Goal: Transaction & Acquisition: Purchase product/service

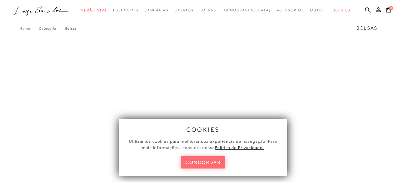
click at [218, 161] on button "concordar" at bounding box center [203, 162] width 44 height 12
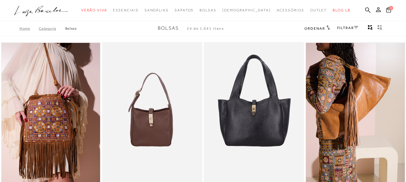
click at [378, 26] on rect "gridText6Desc" at bounding box center [378, 26] width 2 height 2
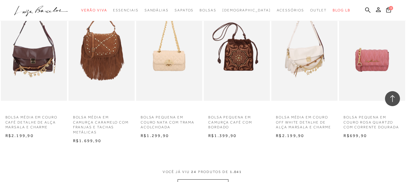
scroll to position [1081, 0]
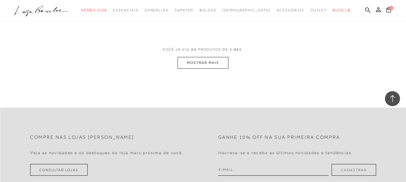
click at [208, 64] on button "MOSTRAR MAIS" at bounding box center [202, 63] width 50 height 12
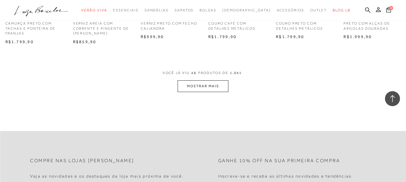
scroll to position [1772, 0]
click at [205, 86] on button "MOSTRAR MAIS" at bounding box center [202, 86] width 50 height 12
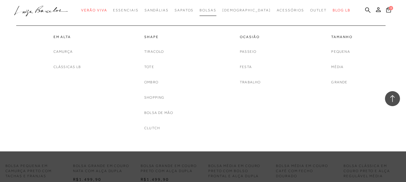
click at [213, 11] on span "Bolsas" at bounding box center [207, 10] width 17 height 4
click at [246, 65] on link "Festa" at bounding box center [246, 67] width 12 height 6
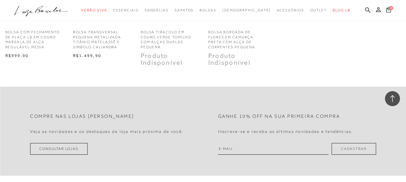
scroll to position [661, 0]
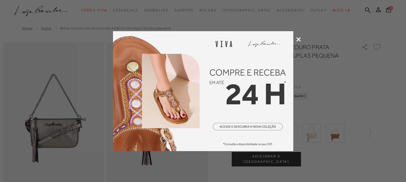
click at [299, 38] on icon at bounding box center [298, 39] width 5 height 5
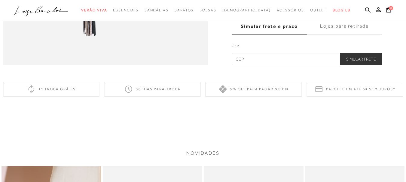
scroll to position [691, 0]
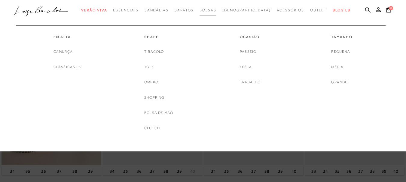
click at [216, 8] on link "Bolsas" at bounding box center [207, 10] width 17 height 11
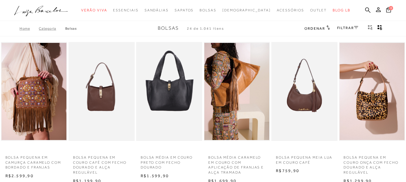
click at [326, 28] on icon at bounding box center [328, 27] width 4 height 5
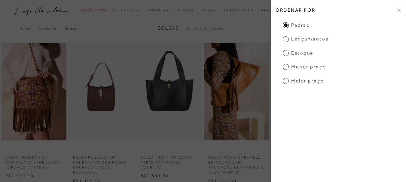
click at [252, 26] on div "Home Categoria [GEOGRAPHIC_DATA] Bolsas 24 de 1.041 itens Ordenar Ordenar por P…" at bounding box center [203, 29] width 406 height 16
click at [226, 22] on div "Home Categoria [GEOGRAPHIC_DATA] Bolsas 24 de 1.041 itens Ordenar Ordenar por P…" at bounding box center [203, 29] width 406 height 16
click at [398, 10] on icon at bounding box center [399, 10] width 4 height 4
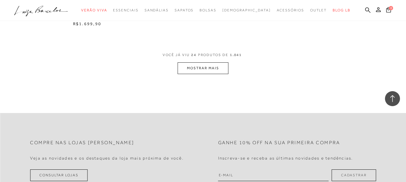
scroll to position [601, 0]
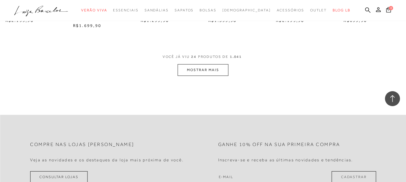
click at [199, 74] on button "MOSTRAR MAIS" at bounding box center [202, 70] width 50 height 12
